Goal: Use online tool/utility: Use online tool/utility

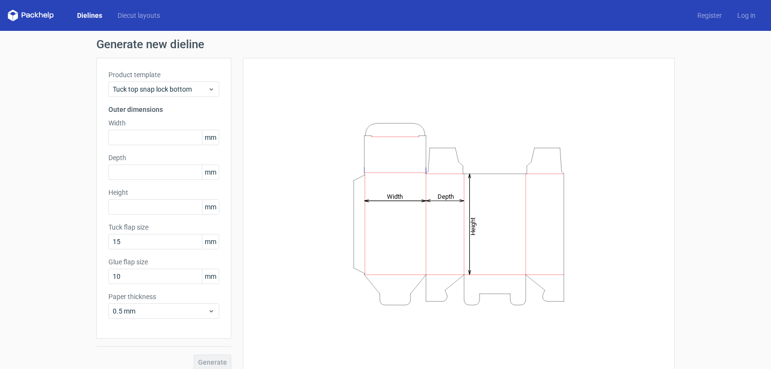
scroll to position [9, 0]
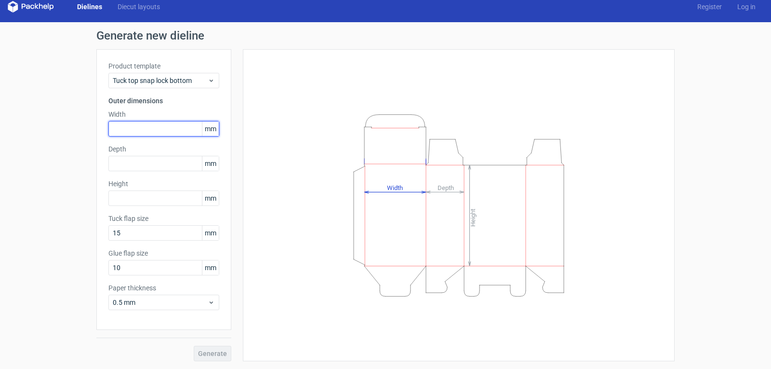
click at [172, 126] on input "text" at bounding box center [163, 128] width 111 height 15
type input "200"
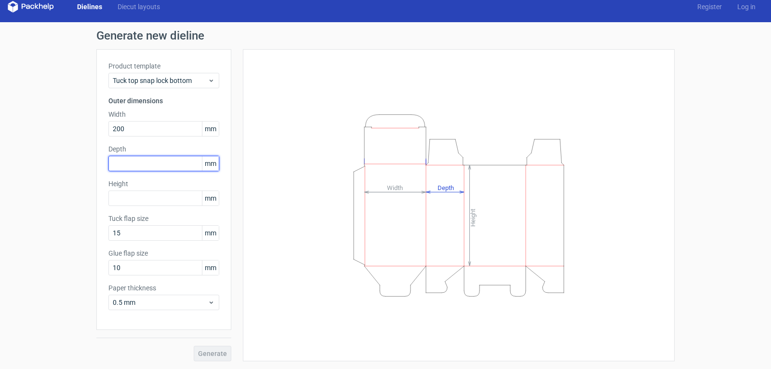
click at [157, 158] on input "text" at bounding box center [163, 163] width 111 height 15
type input "50"
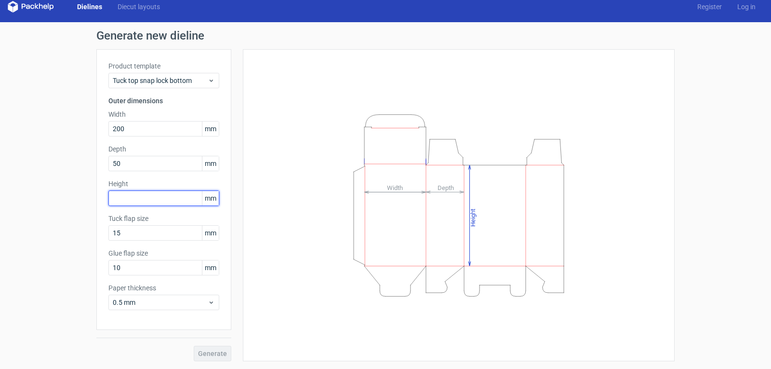
click at [155, 196] on input "text" at bounding box center [163, 197] width 111 height 15
type input "150"
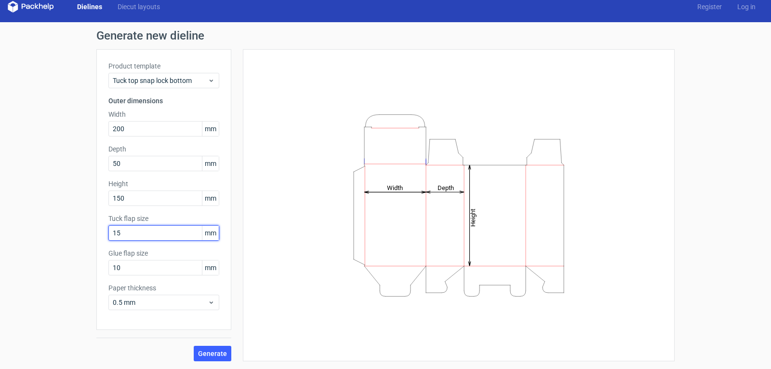
click at [126, 228] on input "15" at bounding box center [163, 232] width 111 height 15
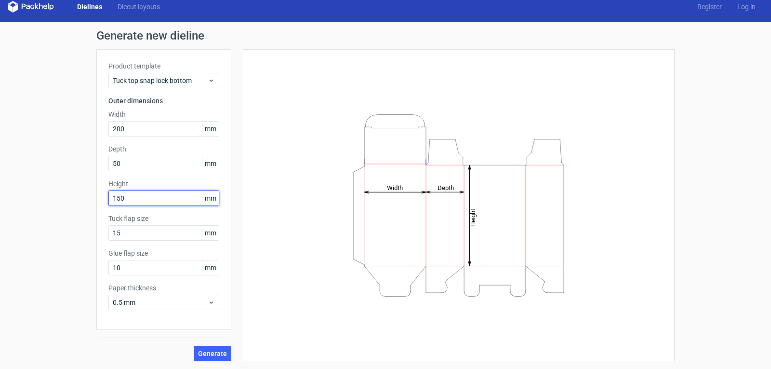
click at [137, 199] on input "150" at bounding box center [163, 197] width 111 height 15
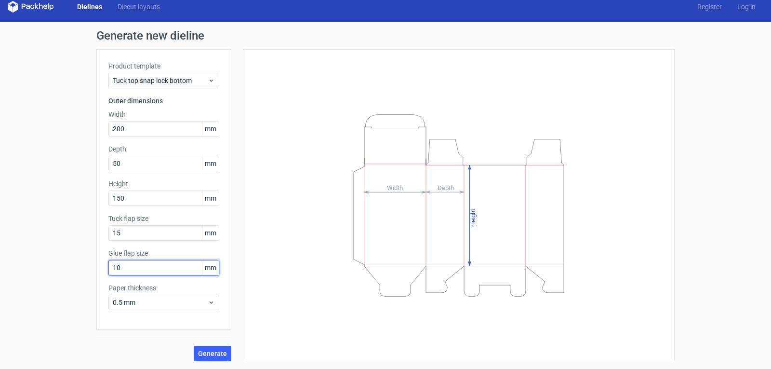
click at [137, 271] on input "10" at bounding box center [163, 267] width 111 height 15
click at [134, 265] on input "10" at bounding box center [163, 267] width 111 height 15
click at [143, 223] on label "Tuck flap size" at bounding box center [163, 219] width 111 height 10
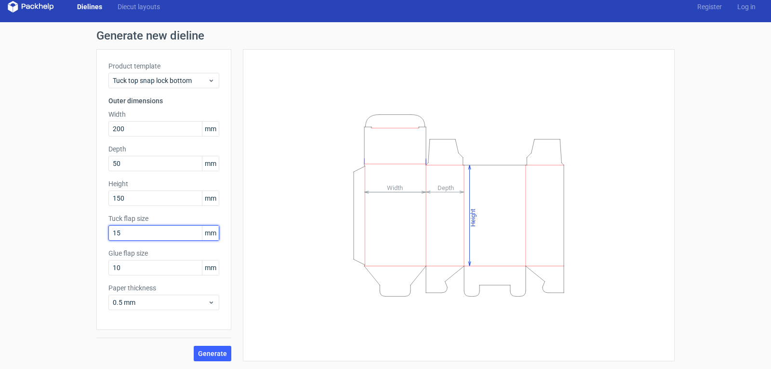
click at [143, 228] on input "15" at bounding box center [163, 232] width 111 height 15
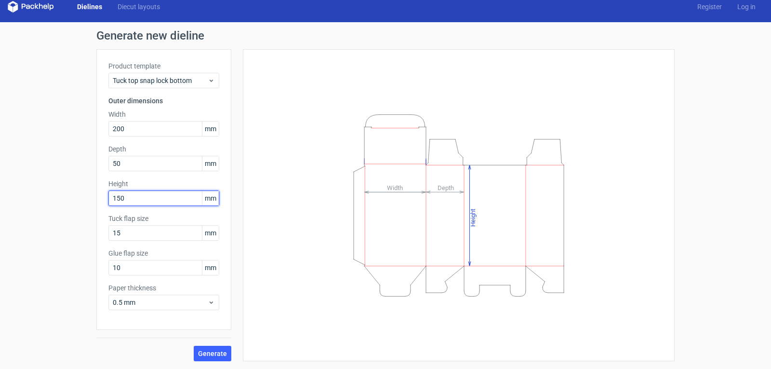
click at [144, 199] on input "150" at bounding box center [163, 197] width 111 height 15
click at [144, 208] on div "Product template Tuck top snap lock bottom Outer dimensions Width 200 mm Depth …" at bounding box center [163, 189] width 135 height 281
click at [144, 266] on input "10" at bounding box center [163, 267] width 111 height 15
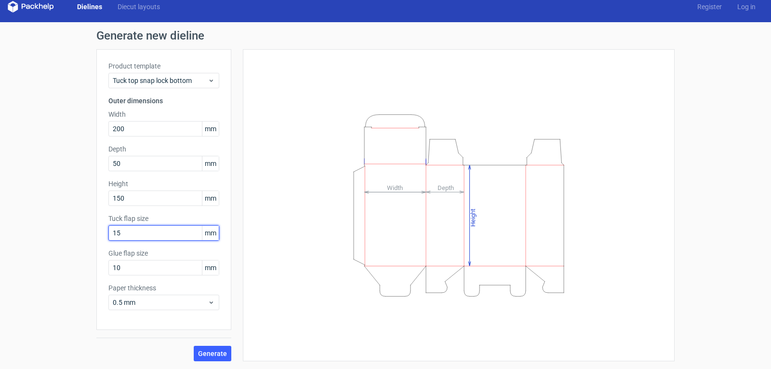
click at [123, 229] on input "15" at bounding box center [163, 232] width 111 height 15
drag, startPoint x: 131, startPoint y: 220, endPoint x: 106, endPoint y: 218, distance: 24.7
click at [108, 218] on label "Tuck flap size" at bounding box center [163, 219] width 111 height 10
click at [38, 172] on div "Generate new dieline Product template Tuck top snap lock bottom Outer dimension…" at bounding box center [385, 195] width 771 height 347
drag, startPoint x: 127, startPoint y: 234, endPoint x: 104, endPoint y: 236, distance: 22.7
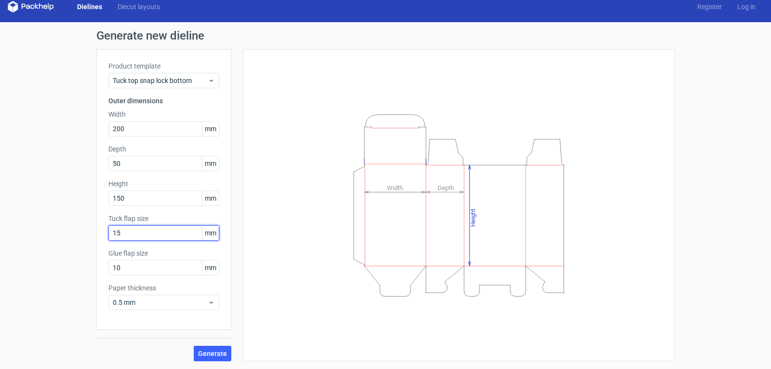
click at [104, 236] on div "Product template Tuck top snap lock bottom Outer dimensions Width 200 mm Depth …" at bounding box center [163, 189] width 135 height 281
type input "20"
click at [69, 201] on div "Generate new dieline Product template Tuck top snap lock bottom Outer dimension…" at bounding box center [385, 195] width 771 height 347
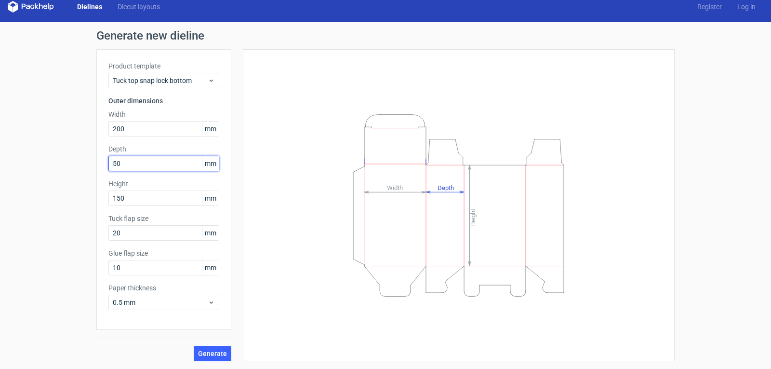
click at [110, 168] on input "50" at bounding box center [163, 163] width 111 height 15
drag, startPoint x: 110, startPoint y: 163, endPoint x: 99, endPoint y: 163, distance: 11.6
click at [99, 163] on div "Product template Tuck top snap lock bottom Outer dimensions Width 200 mm Depth …" at bounding box center [163, 189] width 135 height 281
type input "80"
click at [83, 162] on div "Generate new dieline Product template Tuck top snap lock bottom Outer dimension…" at bounding box center [385, 195] width 771 height 347
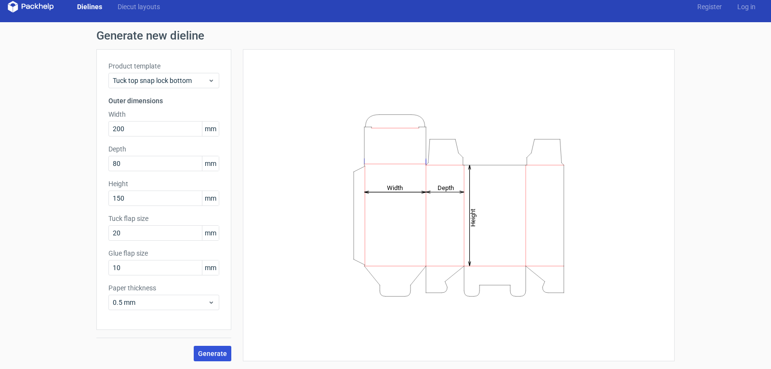
click at [198, 350] on span "Generate" at bounding box center [212, 353] width 29 height 7
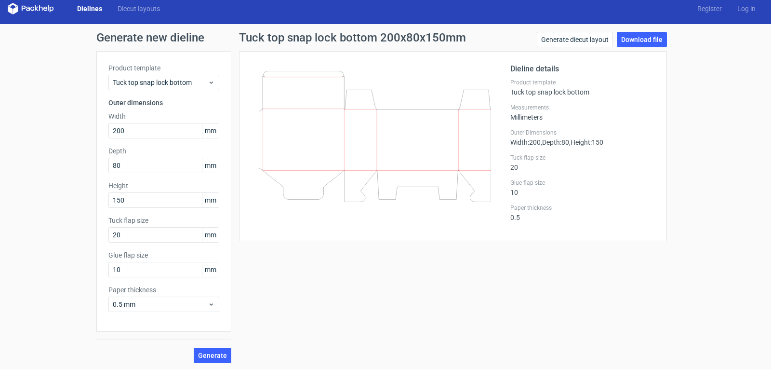
scroll to position [9, 0]
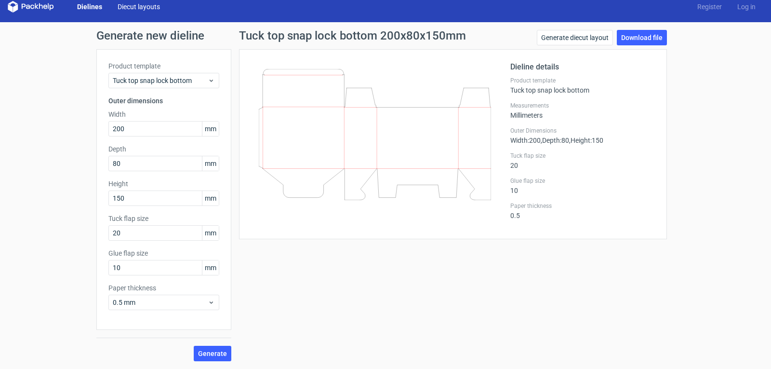
click at [148, 8] on link "Diecut layouts" at bounding box center [139, 7] width 58 height 10
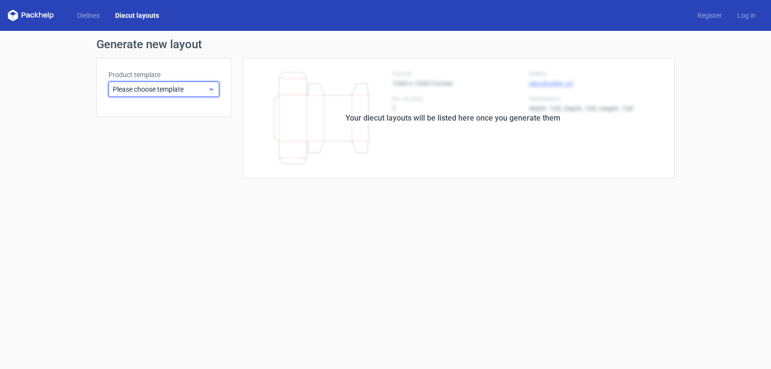
click at [208, 89] on icon at bounding box center [211, 89] width 7 height 8
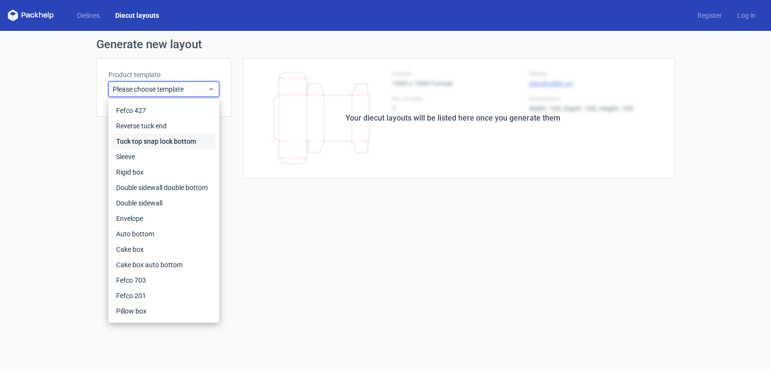
click at [183, 139] on div "Tuck top snap lock bottom" at bounding box center [163, 141] width 103 height 15
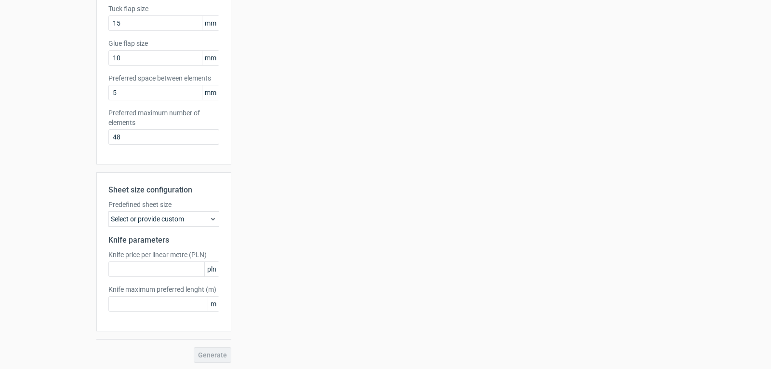
scroll to position [220, 0]
